Goal: Use online tool/utility: Utilize a website feature to perform a specific function

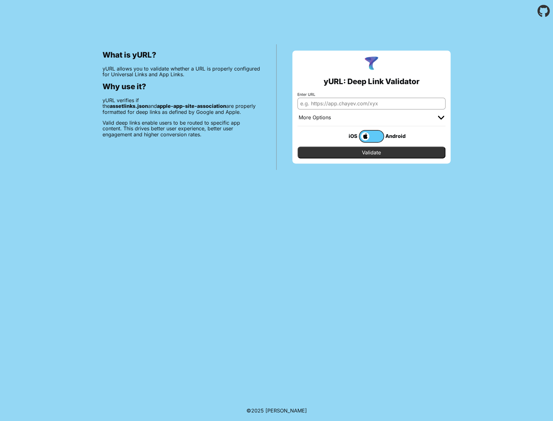
click at [343, 100] on input "Enter URL" at bounding box center [372, 103] width 148 height 11
paste input "[DOMAIN_NAME]"
type input "[DOMAIN_NAME]"
click at [377, 157] on input "Validate" at bounding box center [372, 153] width 148 height 12
